Goal: Transaction & Acquisition: Purchase product/service

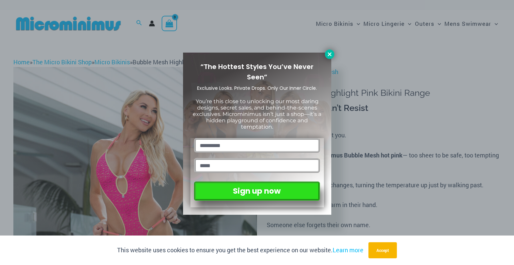
click at [328, 55] on icon at bounding box center [330, 54] width 6 height 6
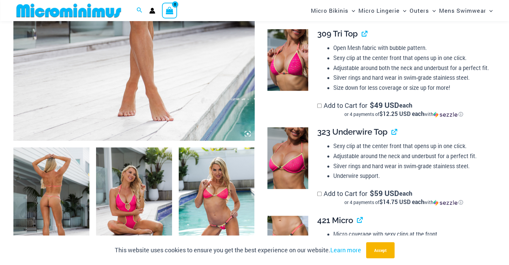
scroll to position [296, 0]
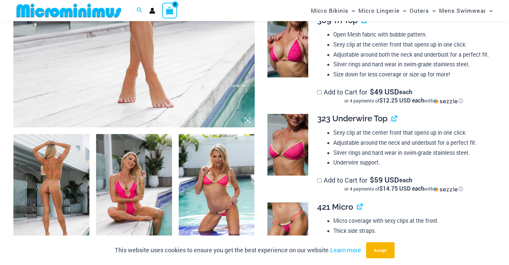
click at [287, 153] on img at bounding box center [288, 144] width 41 height 61
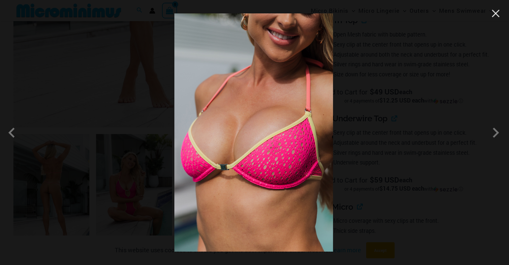
click at [499, 18] on button "Close" at bounding box center [496, 13] width 10 height 10
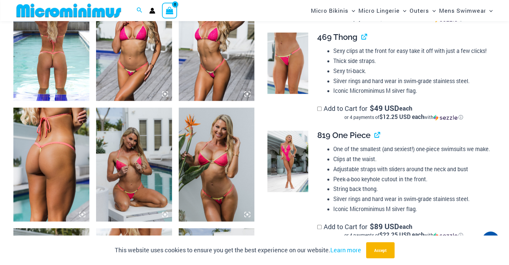
scroll to position [497, 0]
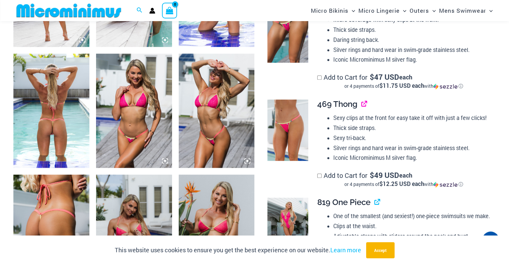
click at [362, 103] on link "View product" at bounding box center [362, 104] width 0 height 10
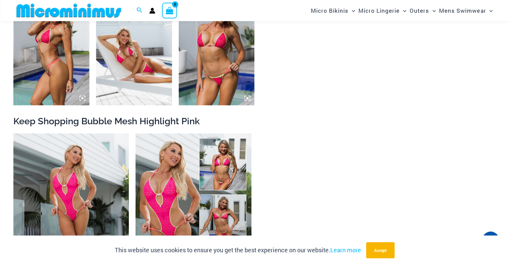
scroll to position [697, 0]
